Goal: Information Seeking & Learning: Learn about a topic

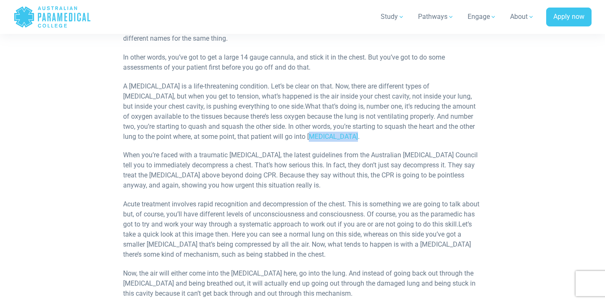
drag, startPoint x: 310, startPoint y: 136, endPoint x: 348, endPoint y: 133, distance: 37.9
click at [348, 133] on p "A [MEDICAL_DATA] is a life-threatening condition. Let’s be clear on that. Now, …" at bounding box center [302, 111] width 358 height 60
click at [312, 135] on p "A [MEDICAL_DATA] is a life-threatening condition. Let’s be clear on that. Now, …" at bounding box center [302, 111] width 358 height 60
drag, startPoint x: 349, startPoint y: 136, endPoint x: 355, endPoint y: 136, distance: 5.9
click at [355, 136] on p "A [MEDICAL_DATA] is a life-threatening condition. Let’s be clear on that. Now, …" at bounding box center [302, 111] width 358 height 60
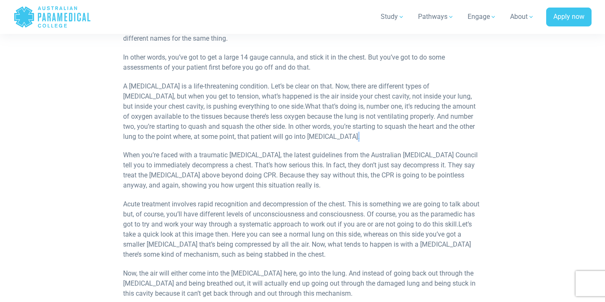
click at [353, 136] on p "A [MEDICAL_DATA] is a life-threatening condition. Let’s be clear on that. Now, …" at bounding box center [302, 111] width 358 height 60
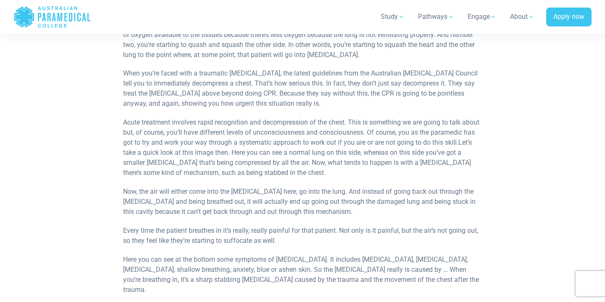
scroll to position [834, 0]
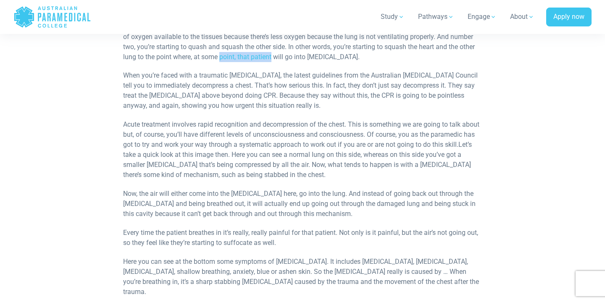
drag, startPoint x: 220, startPoint y: 57, endPoint x: 272, endPoint y: 55, distance: 51.2
click at [272, 55] on p "A [MEDICAL_DATA] is a life-threatening condition. Let’s be clear on that. Now, …" at bounding box center [302, 32] width 358 height 60
click at [274, 56] on p "A [MEDICAL_DATA] is a life-threatening condition. Let’s be clear on that. Now, …" at bounding box center [302, 32] width 358 height 60
drag, startPoint x: 276, startPoint y: 57, endPoint x: 342, endPoint y: 58, distance: 65.5
click at [342, 58] on p "A [MEDICAL_DATA] is a life-threatening condition. Let’s be clear on that. Now, …" at bounding box center [302, 32] width 358 height 60
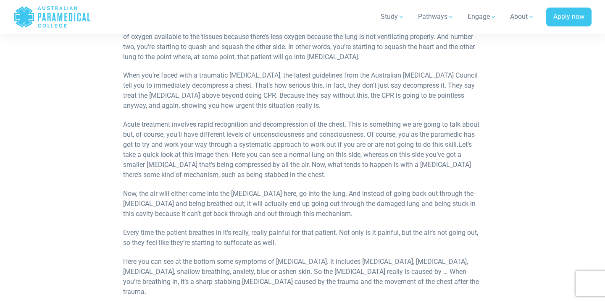
click at [347, 55] on p "A [MEDICAL_DATA] is a life-threatening condition. Let’s be clear on that. Now, …" at bounding box center [302, 32] width 358 height 60
drag, startPoint x: 343, startPoint y: 56, endPoint x: 356, endPoint y: 56, distance: 12.6
click at [356, 56] on p "A [MEDICAL_DATA] is a life-threatening condition. Let’s be clear on that. Now, …" at bounding box center [302, 32] width 358 height 60
click at [346, 59] on p "A [MEDICAL_DATA] is a life-threatening condition. Let’s be clear on that. Now, …" at bounding box center [302, 32] width 358 height 60
drag, startPoint x: 345, startPoint y: 58, endPoint x: 359, endPoint y: 58, distance: 13.9
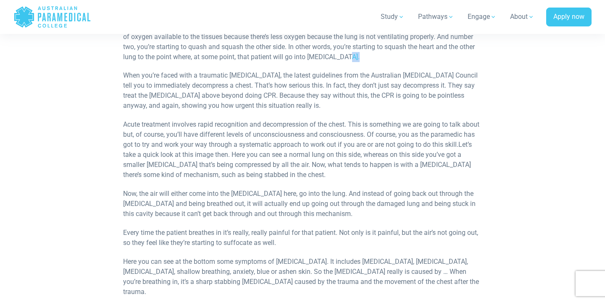
click at [358, 58] on p "A [MEDICAL_DATA] is a life-threatening condition. Let’s be clear on that. Now, …" at bounding box center [302, 32] width 358 height 60
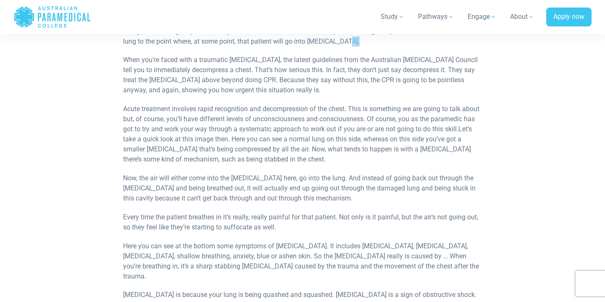
scroll to position [855, 0]
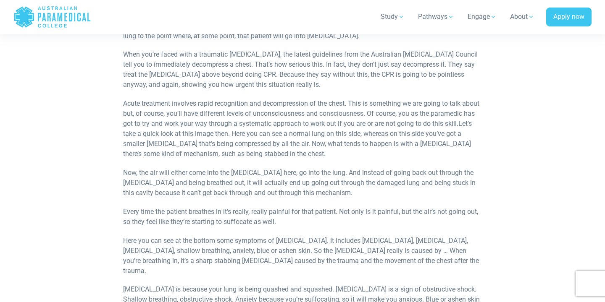
click at [352, 75] on span "When you’re faced with a traumatic [MEDICAL_DATA], the latest guidelines from t…" at bounding box center [300, 69] width 354 height 38
click at [351, 77] on span "When you’re faced with a traumatic [MEDICAL_DATA], the latest guidelines from t…" at bounding box center [300, 69] width 354 height 38
